Goal: Information Seeking & Learning: Find specific fact

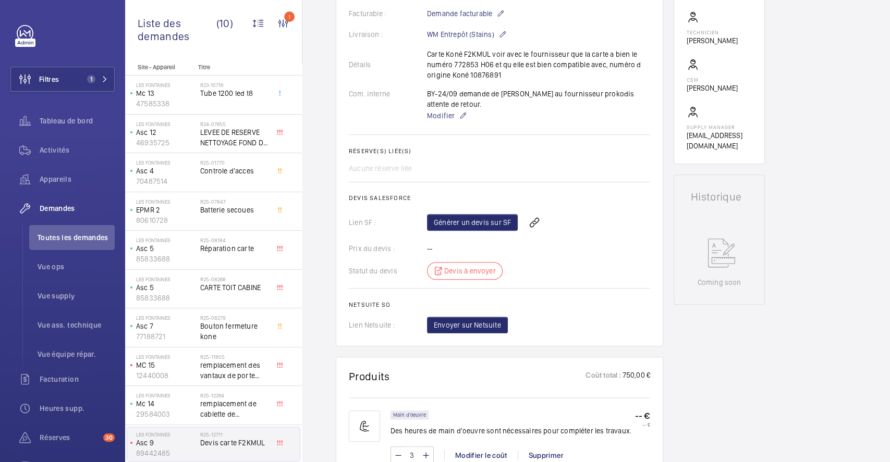
scroll to position [417, 0]
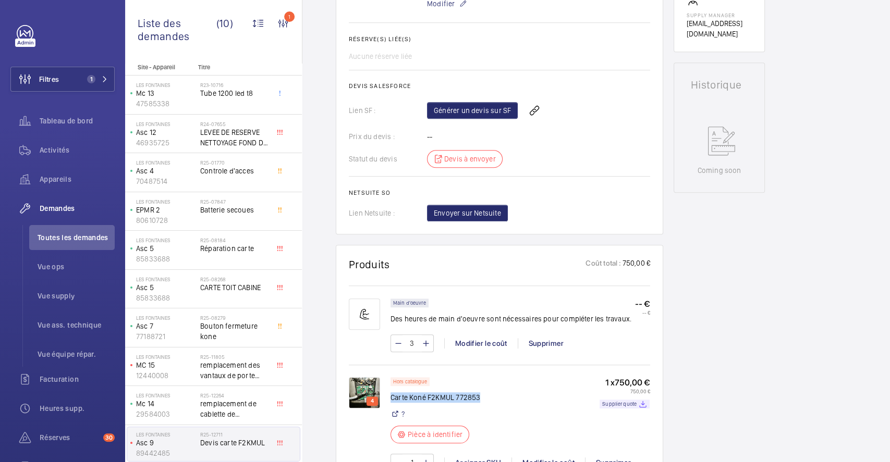
drag, startPoint x: 483, startPoint y: 396, endPoint x: 390, endPoint y: 399, distance: 93.3
click at [390, 399] on div "Hors catalogue Carte Koné F2KMUL 772853 ? Pièce à identifier 1 x 750,00 € 750,0…" at bounding box center [520, 413] width 260 height 72
copy p "Carte Koné F2KMUL 772853"
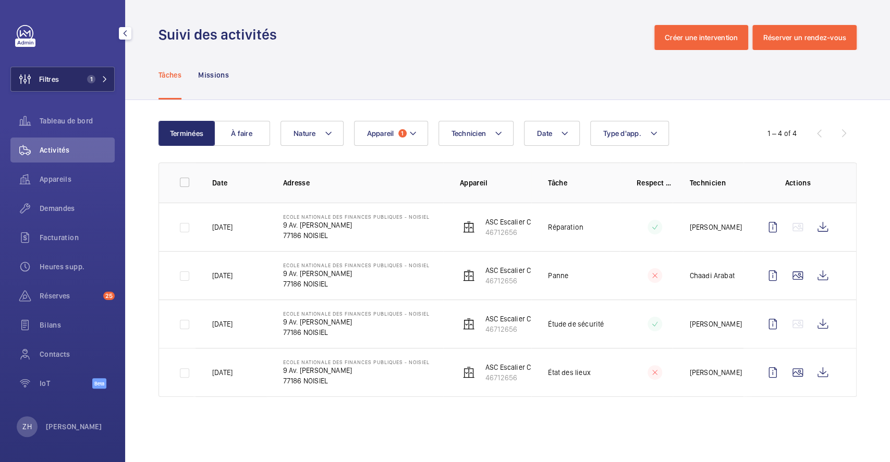
click at [72, 83] on button "Filtres 1" at bounding box center [62, 79] width 104 height 25
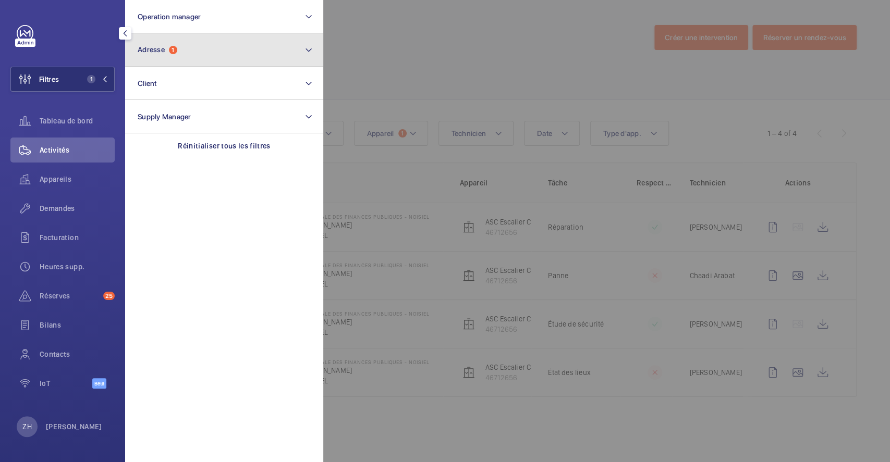
click at [200, 57] on button "Adresse 1" at bounding box center [224, 49] width 198 height 33
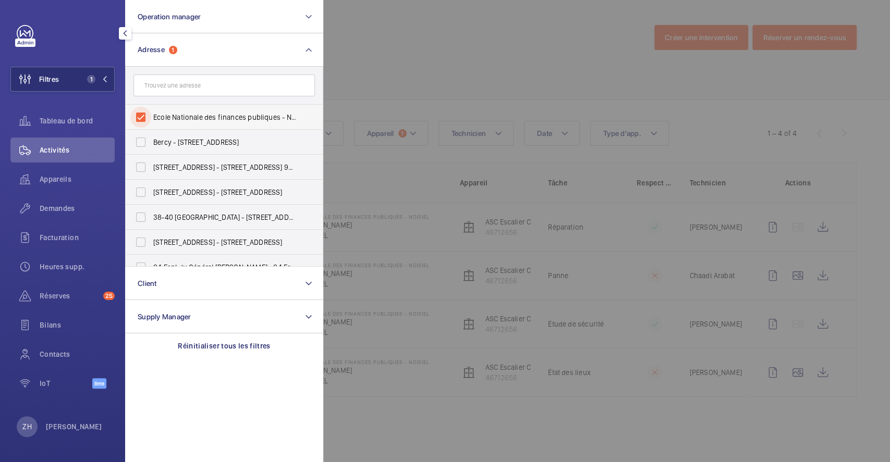
click at [142, 115] on input "Ecole Nationale des finances publiques - Noisiel - 9 Av. Pierre Mendès France, …" at bounding box center [140, 117] width 21 height 21
checkbox input "false"
click at [384, 60] on div at bounding box center [768, 231] width 890 height 462
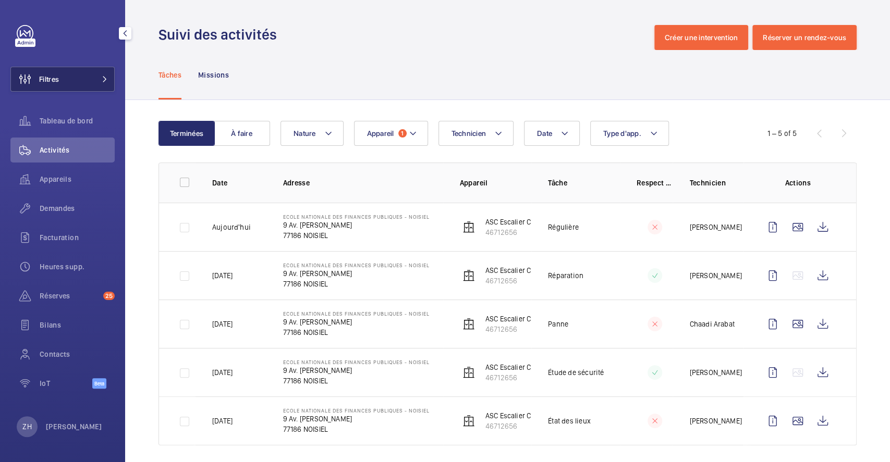
click at [83, 83] on button "Filtres" at bounding box center [62, 79] width 104 height 25
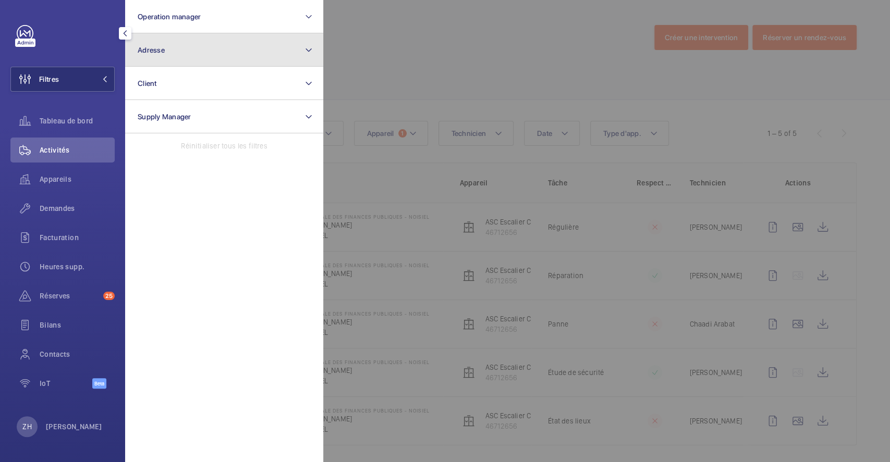
click at [201, 44] on button "Adresse" at bounding box center [224, 49] width 198 height 33
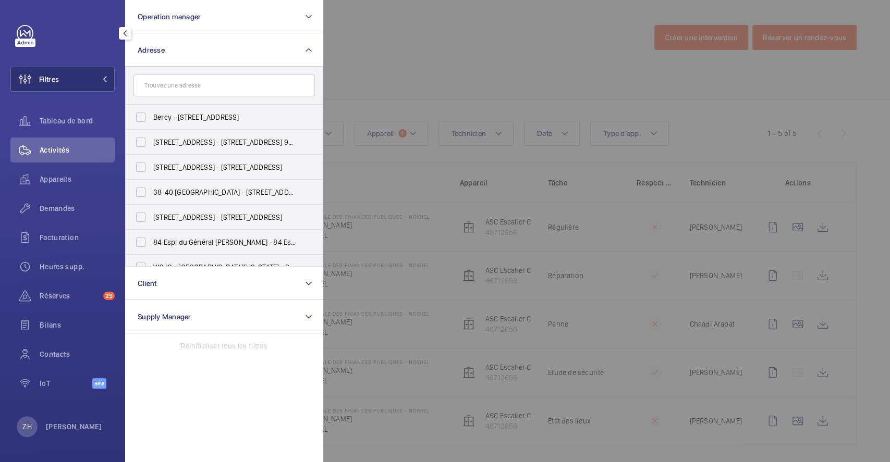
click at [204, 91] on input "text" at bounding box center [223, 86] width 181 height 22
type input "R25-12264"
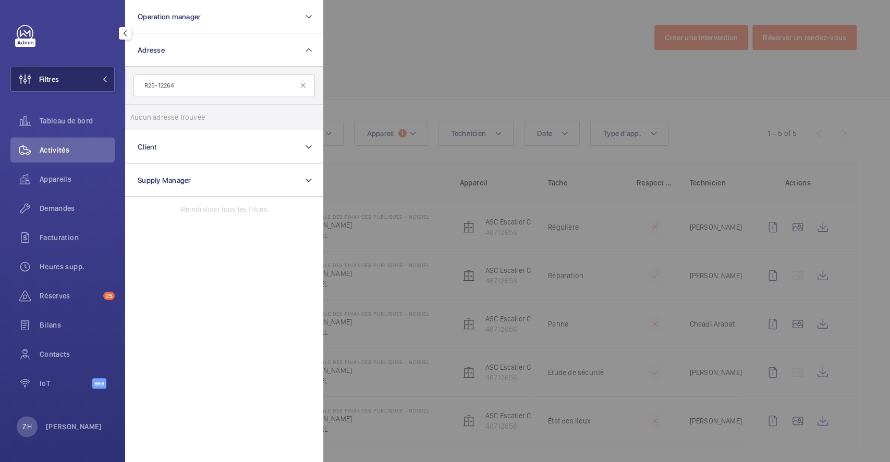
drag, startPoint x: 204, startPoint y: 91, endPoint x: 111, endPoint y: 89, distance: 92.8
click at [111, 89] on wm-front-sidebar-menu-filter "Filtres Operation manager Adresse R25-12264 Aucun adresse trouvée Réinitialiser…" at bounding box center [62, 79] width 104 height 25
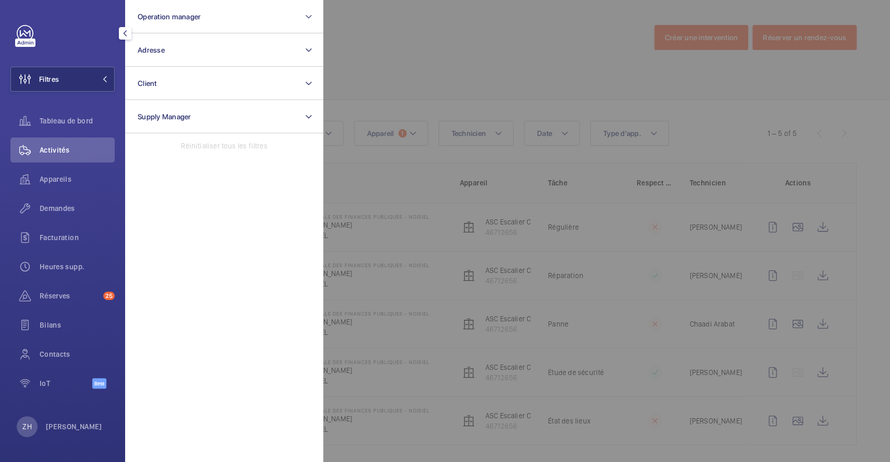
click at [456, 63] on div at bounding box center [768, 231] width 890 height 462
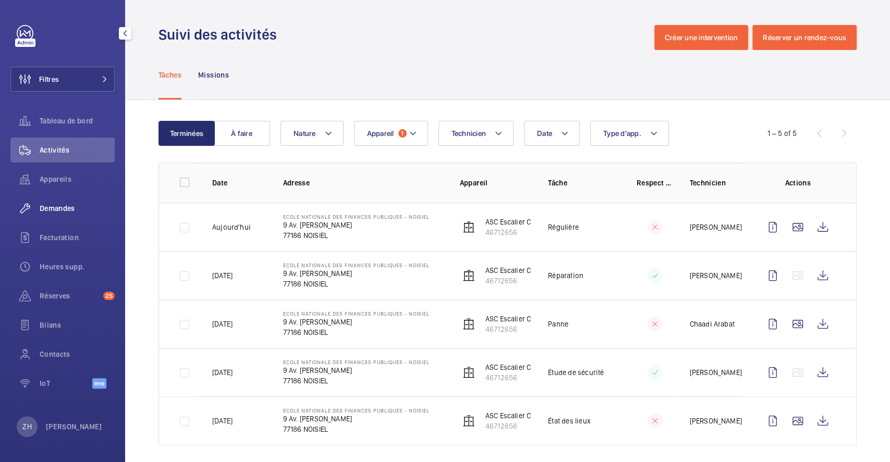
click at [67, 202] on div "Demandes" at bounding box center [62, 208] width 104 height 25
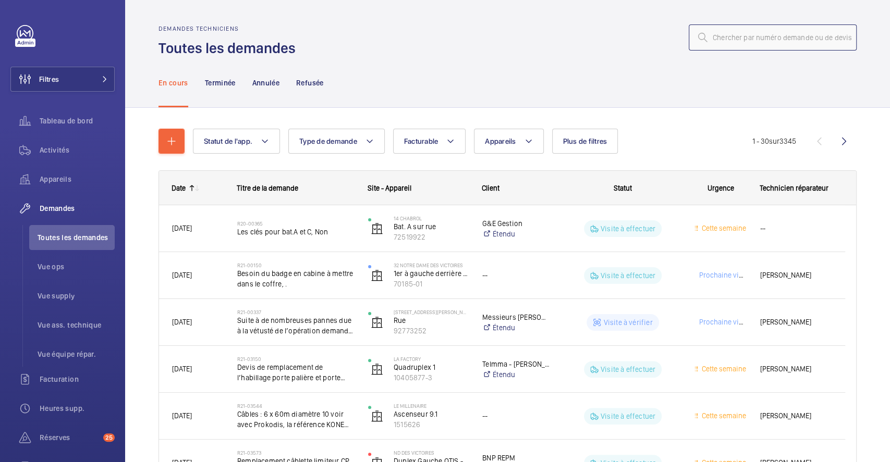
click at [713, 40] on input "text" at bounding box center [773, 37] width 168 height 26
paste input "R25-12264"
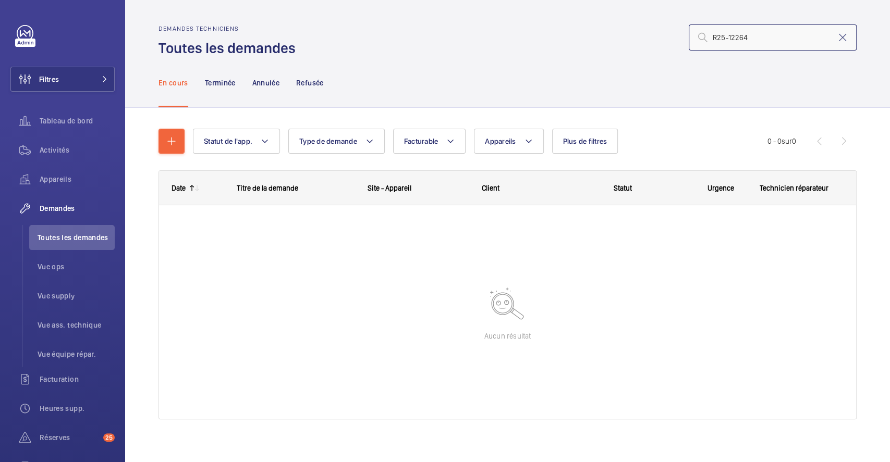
click at [704, 37] on input "R25-12264" at bounding box center [773, 37] width 168 height 26
type input "R25-12264"
click at [769, 52] on div "Demandes techniciens Toutes les demandes R25-12264" at bounding box center [507, 41] width 698 height 33
click at [219, 80] on p "Terminée" at bounding box center [220, 83] width 31 height 10
click at [272, 81] on p "Annulée" at bounding box center [265, 83] width 27 height 10
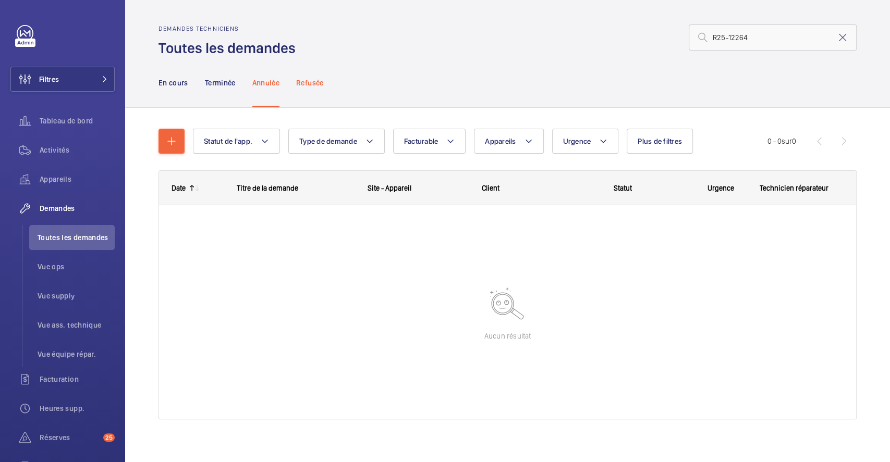
click at [307, 78] on p "Refusée" at bounding box center [309, 83] width 27 height 10
click at [167, 79] on p "En cours" at bounding box center [173, 83] width 30 height 10
drag, startPoint x: 751, startPoint y: 42, endPoint x: 686, endPoint y: 44, distance: 64.1
click at [689, 44] on input "R25-12264" at bounding box center [773, 37] width 168 height 26
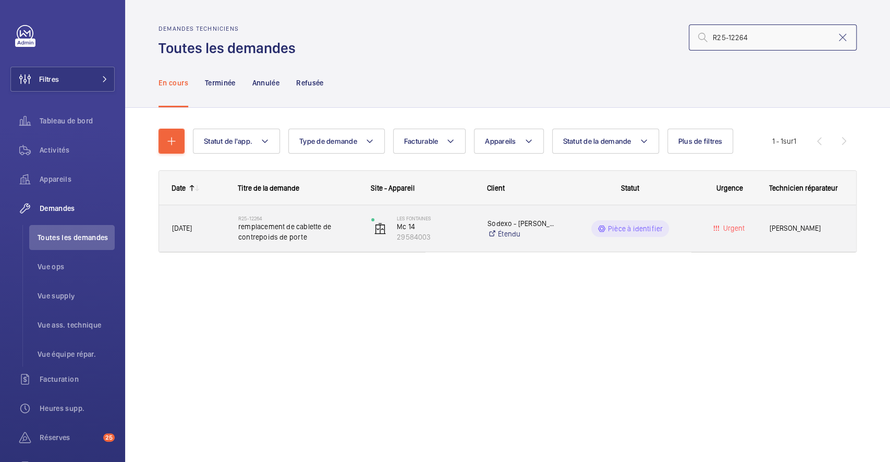
type input "R25-12264"
click at [312, 207] on div "R25-12264 remplacement de cablette de contrepoids de porte" at bounding box center [292, 228] width 132 height 47
